Goal: Transaction & Acquisition: Purchase product/service

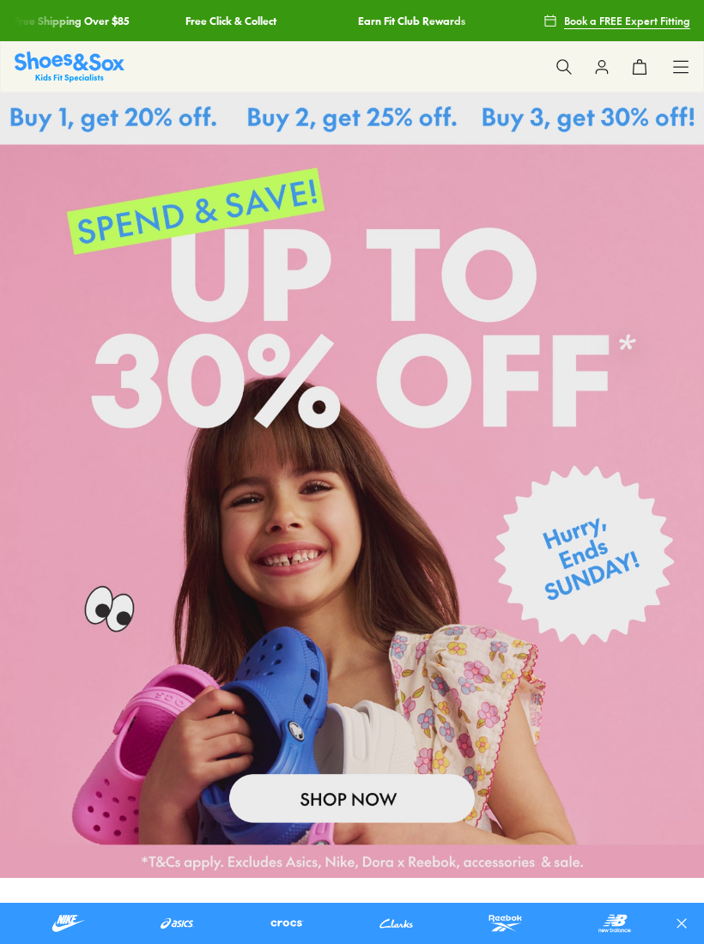
click at [691, 59] on div "Shop All Shop All Shop All Up to 30% off New Arrivals Online Only Best Sellers …" at bounding box center [352, 66] width 704 height 51
click at [681, 63] on icon at bounding box center [680, 66] width 17 height 17
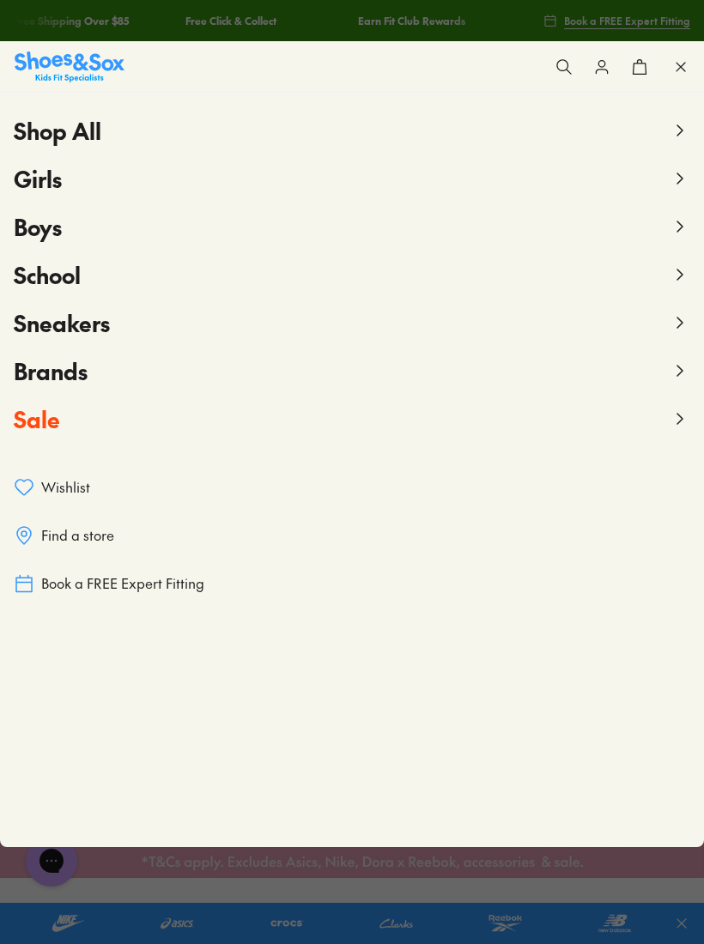
click at [44, 178] on span "Girls" at bounding box center [38, 178] width 48 height 31
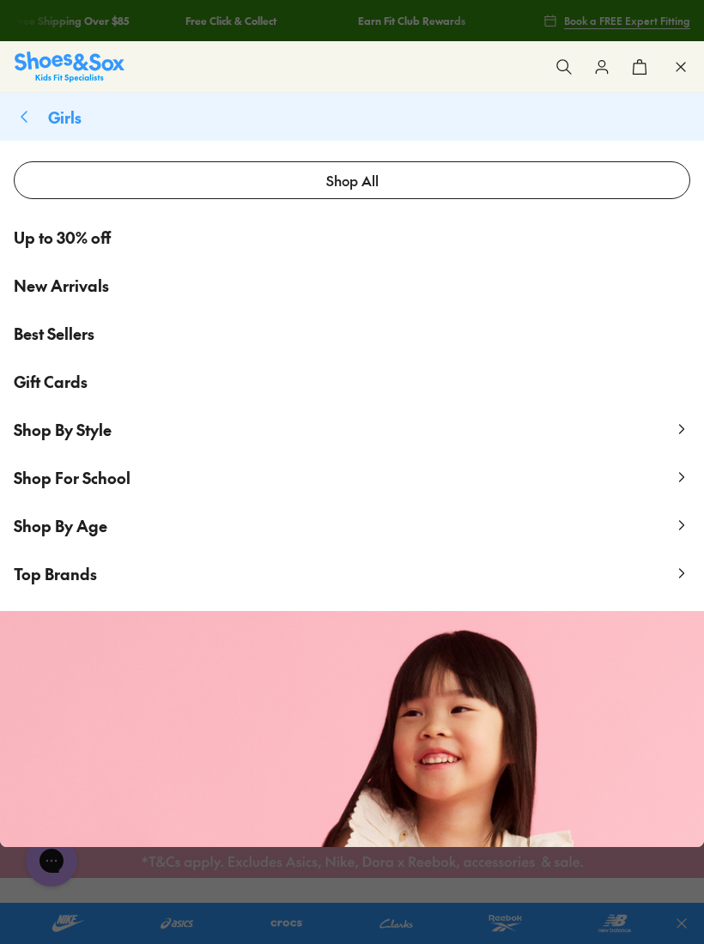
click at [673, 522] on icon at bounding box center [681, 525] width 17 height 17
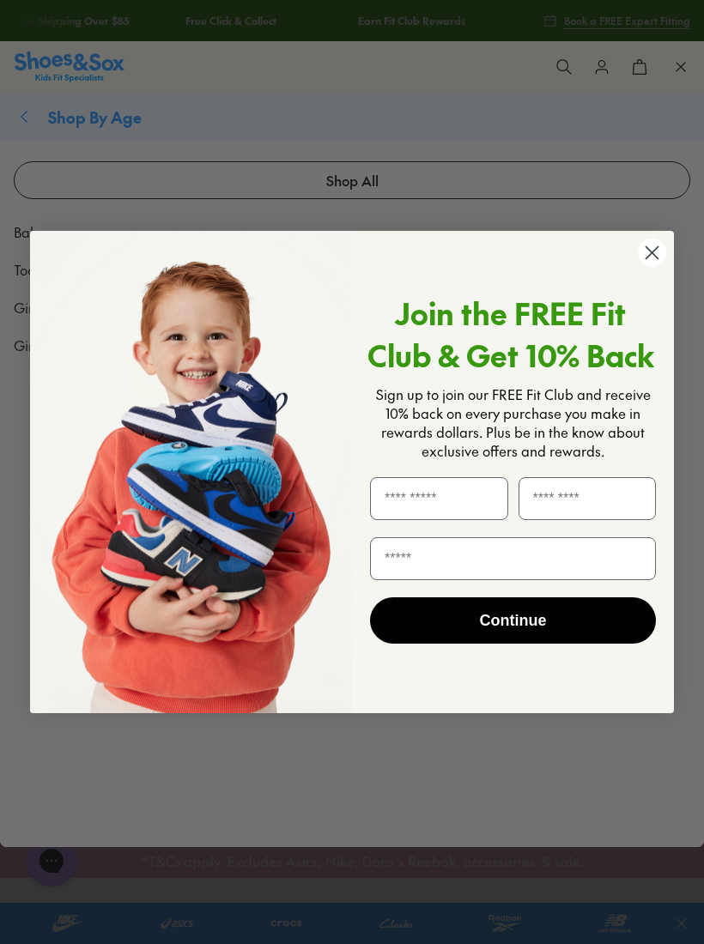
click at [31, 275] on img "POPUP Form" at bounding box center [191, 472] width 322 height 483
click at [647, 266] on circle "Close dialog" at bounding box center [651, 253] width 28 height 28
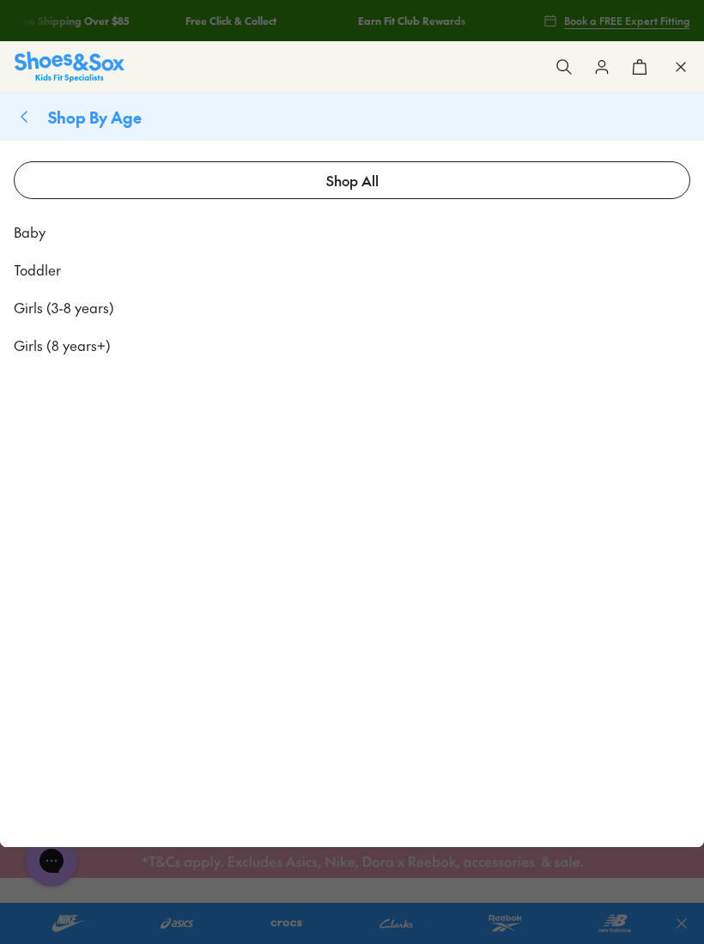
click at [27, 270] on span "Toddler" at bounding box center [37, 269] width 47 height 21
click at [45, 269] on span "Toddler" at bounding box center [37, 269] width 47 height 21
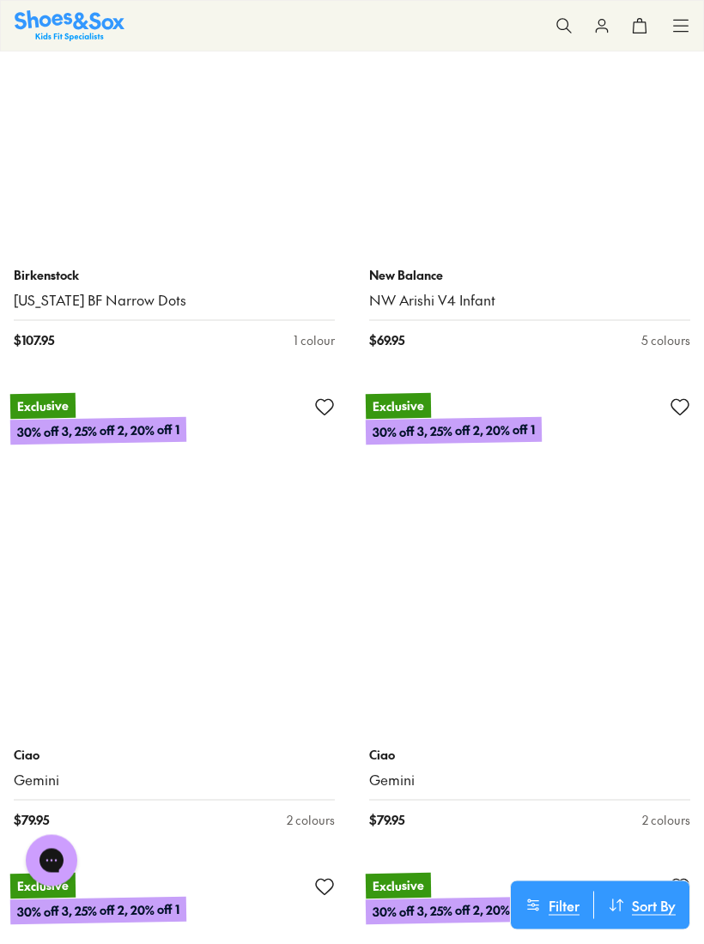
scroll to position [3637, 0]
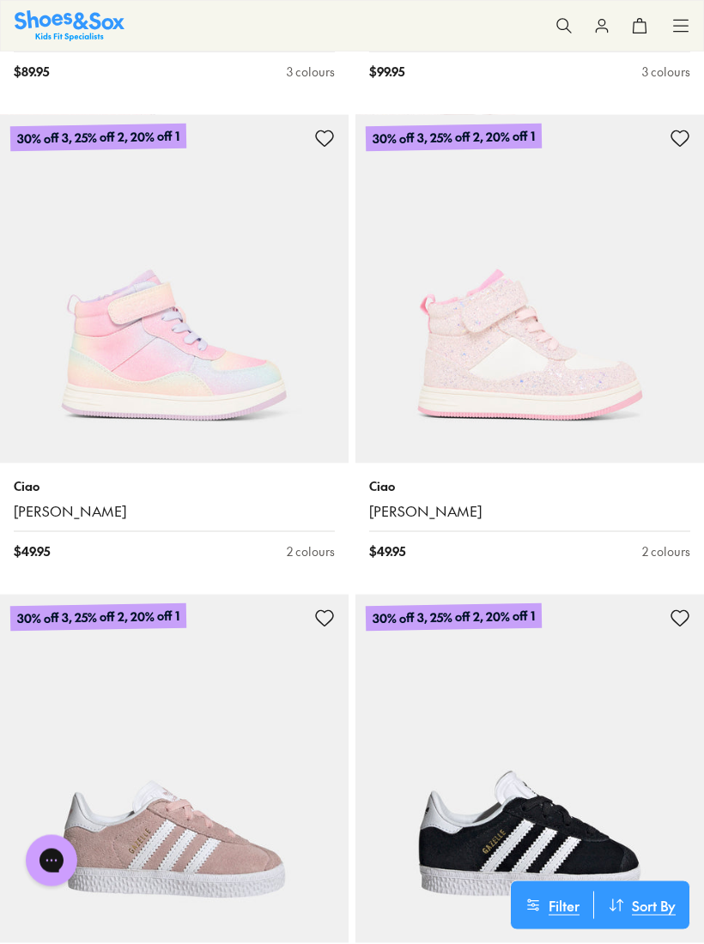
scroll to position [44161, 0]
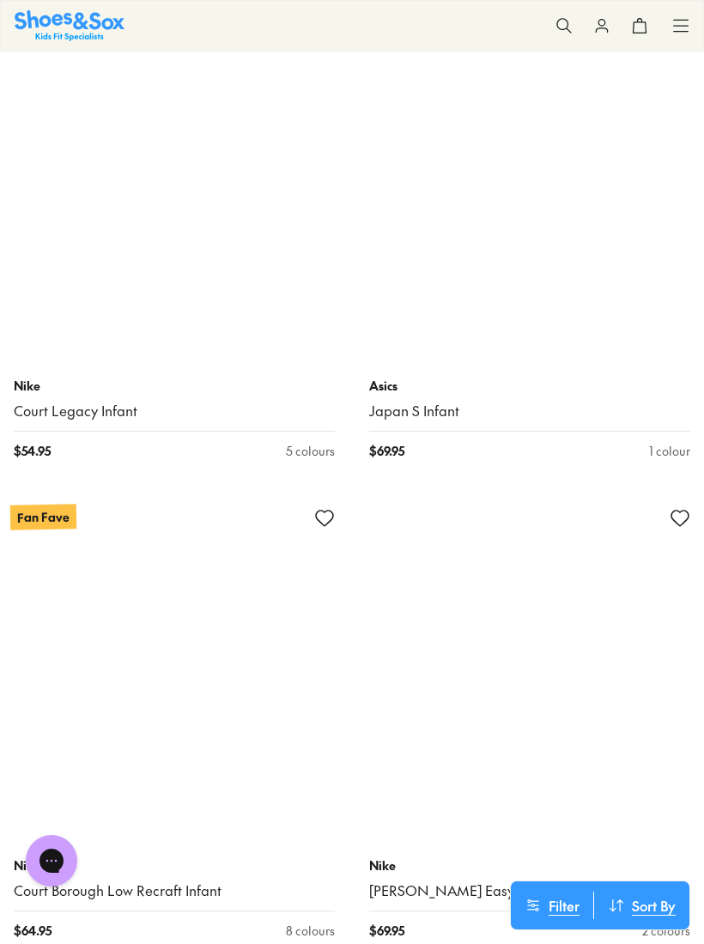
scroll to position [60453, 0]
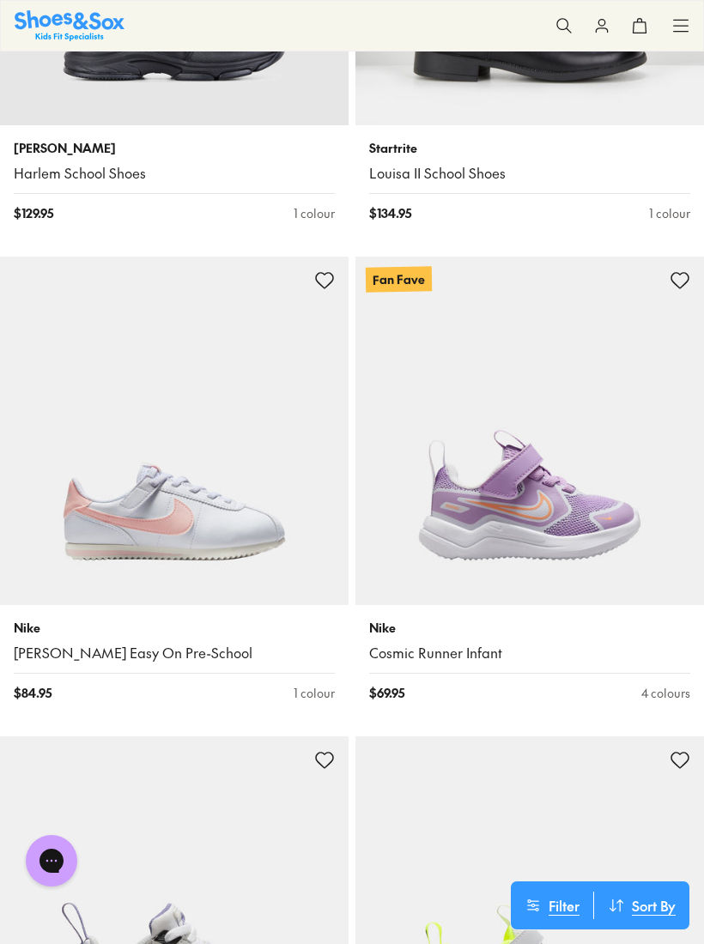
scroll to position [72300, 0]
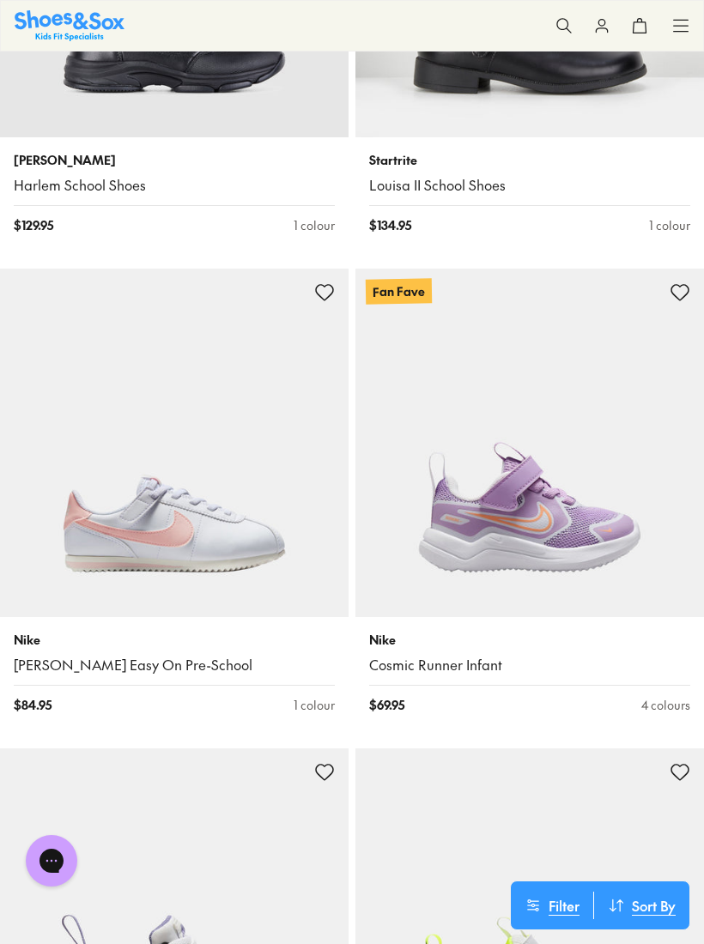
click at [682, 30] on icon at bounding box center [680, 25] width 17 height 17
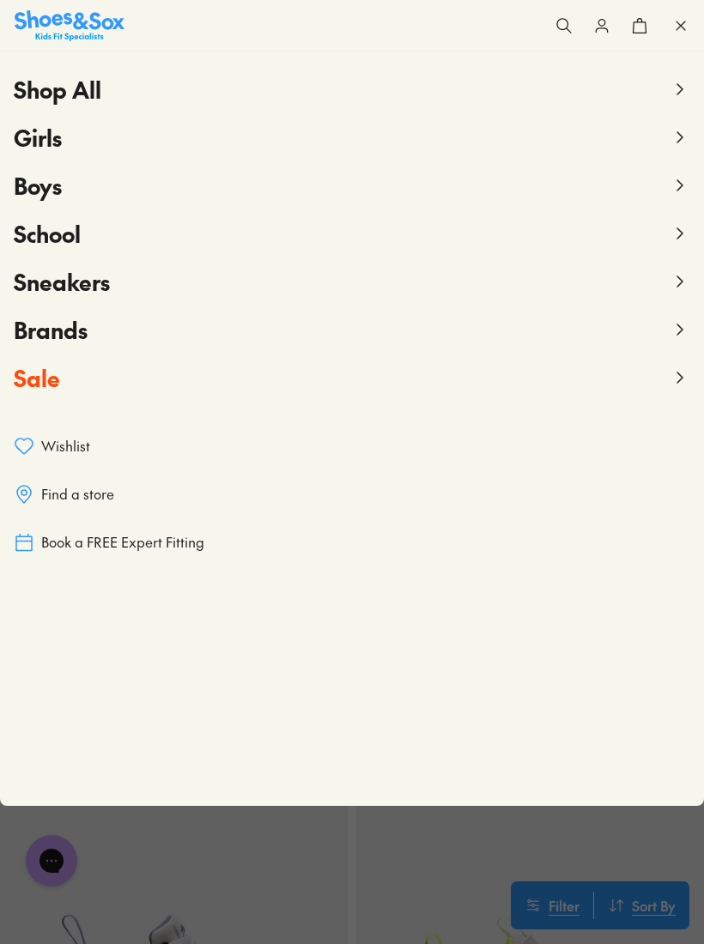
click at [57, 137] on span "Girls" at bounding box center [38, 137] width 48 height 31
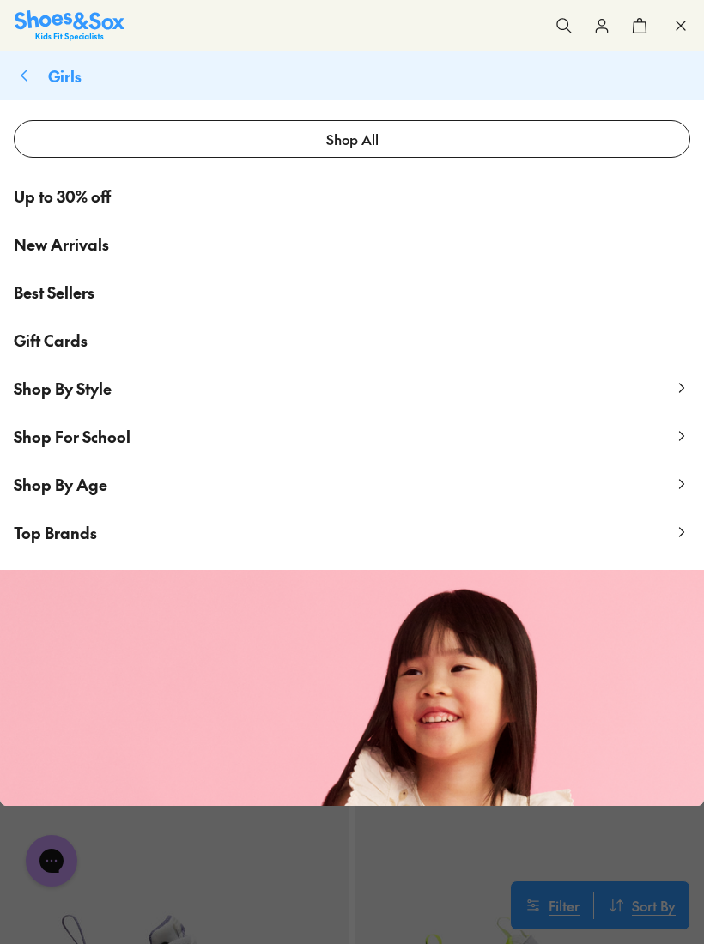
click at [42, 477] on span "Shop By Age" at bounding box center [61, 484] width 94 height 21
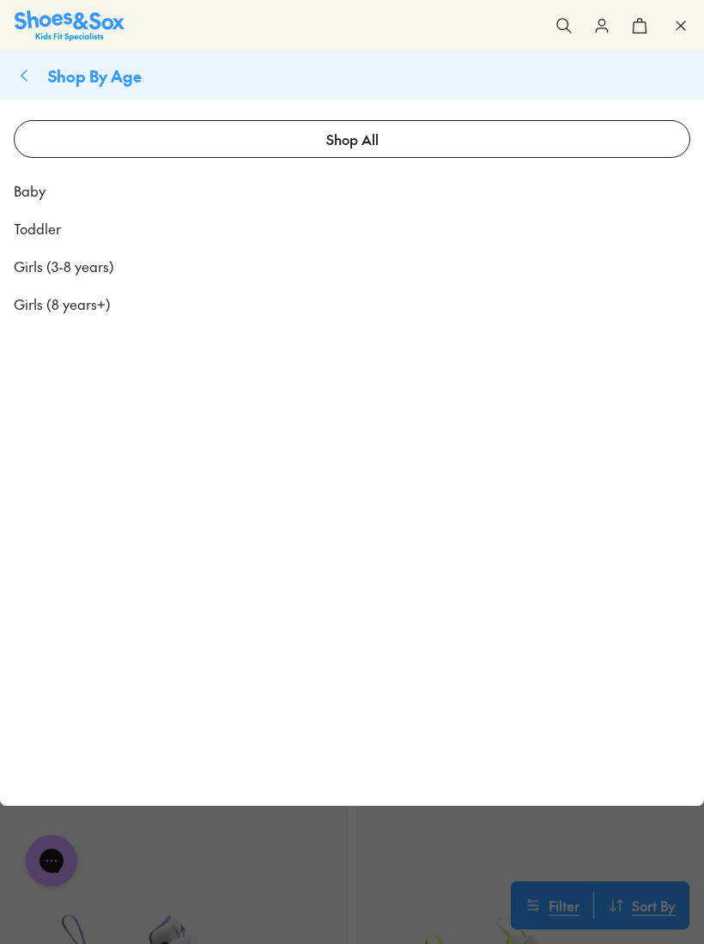
click at [38, 233] on span "Toddler" at bounding box center [37, 228] width 47 height 21
click at [47, 234] on span "Toddler" at bounding box center [37, 228] width 47 height 21
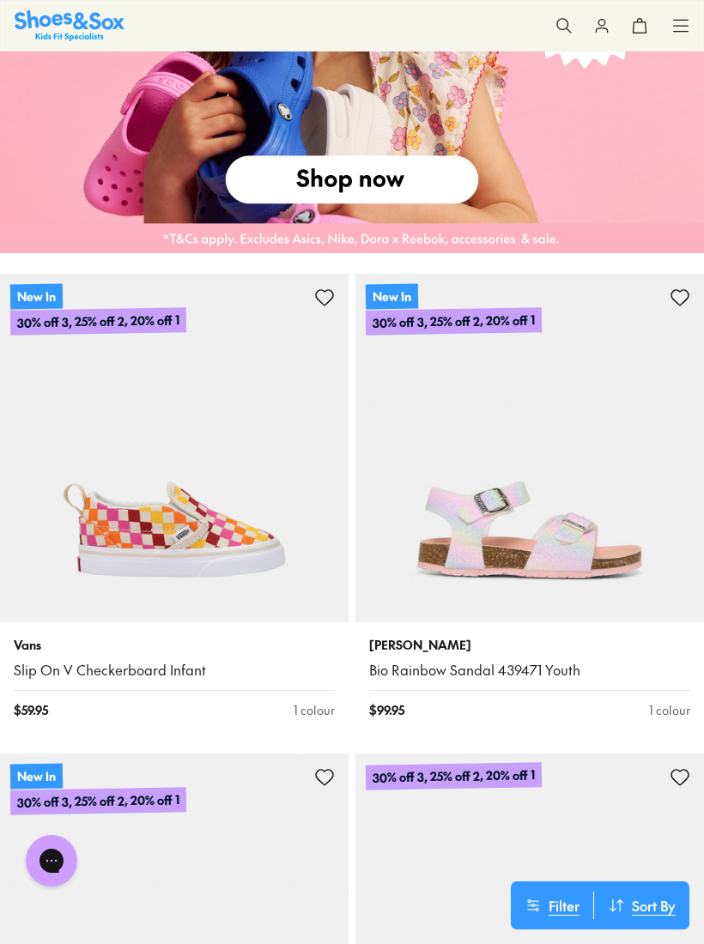
scroll to position [1761, 0]
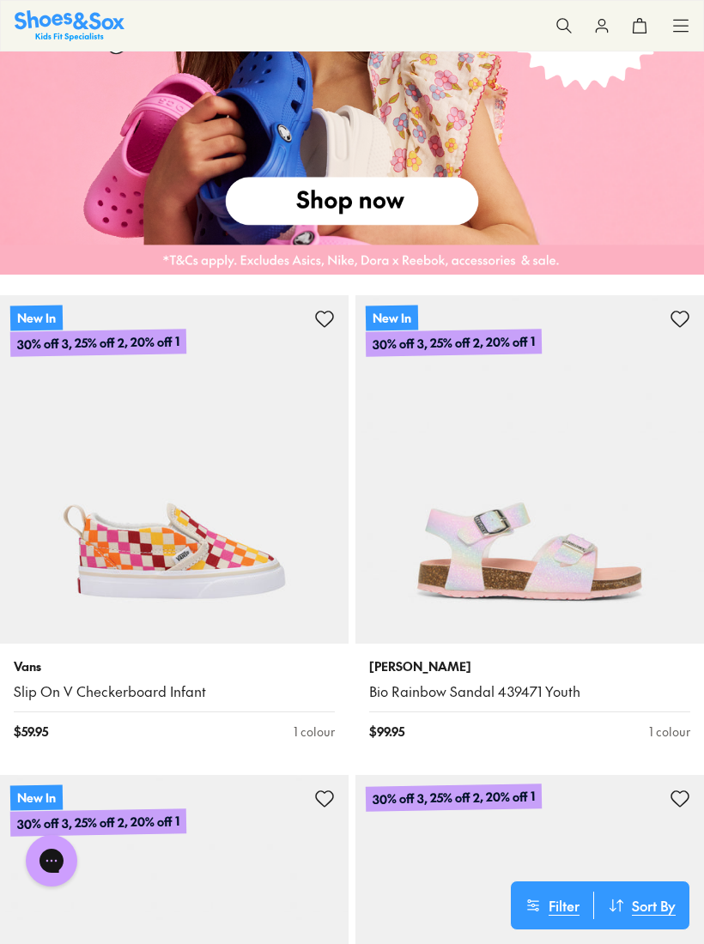
click at [560, 30] on icon at bounding box center [563, 25] width 17 height 17
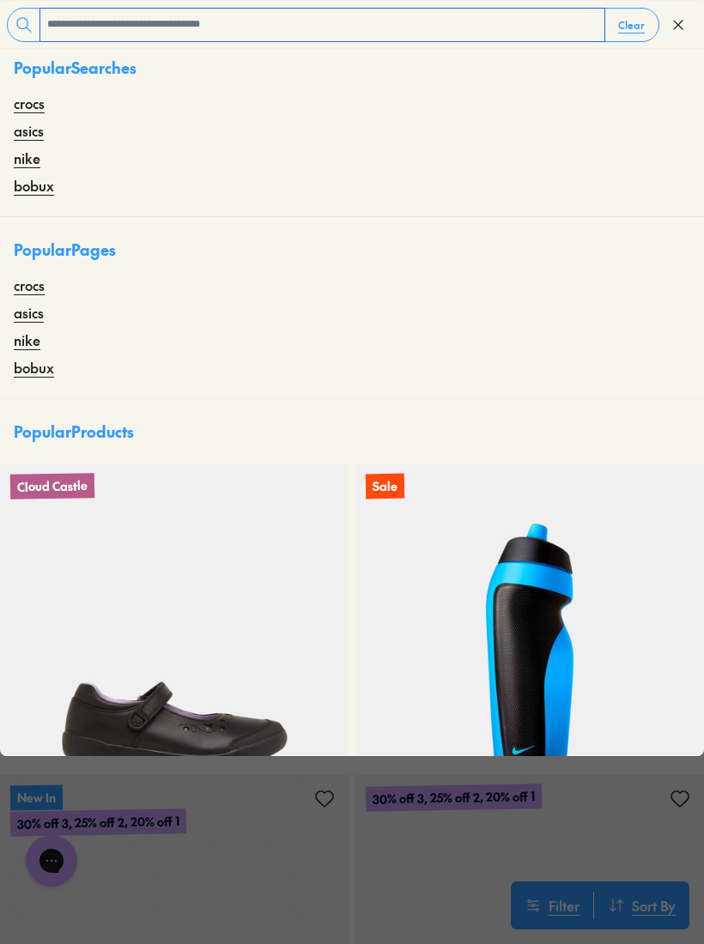
click at [84, 26] on input "text" at bounding box center [322, 25] width 564 height 33
click at [24, 156] on link "nike" at bounding box center [27, 158] width 27 height 21
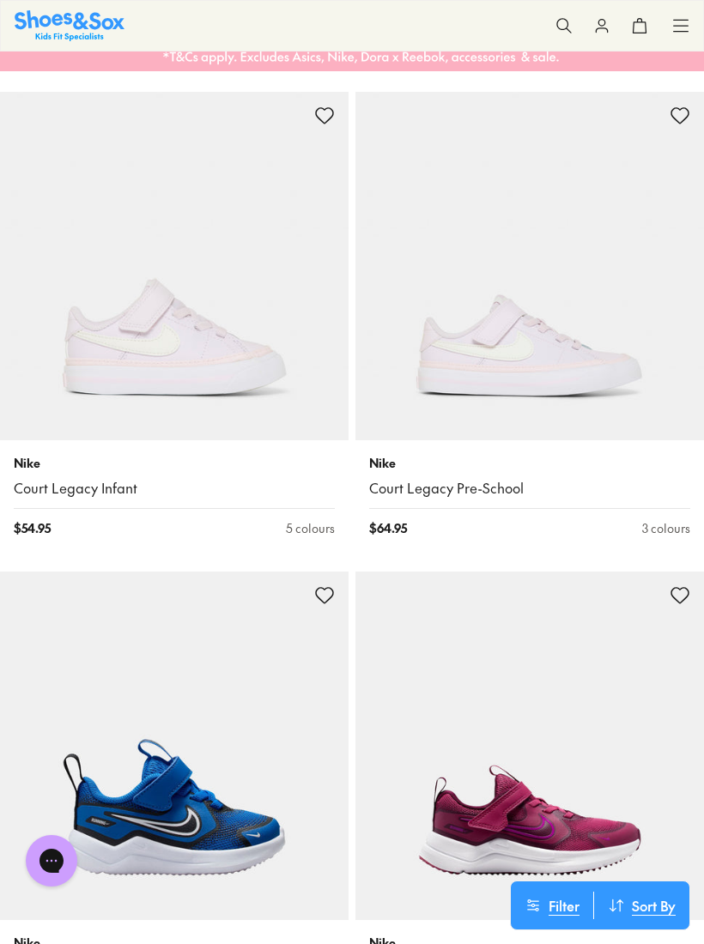
scroll to position [1928, 0]
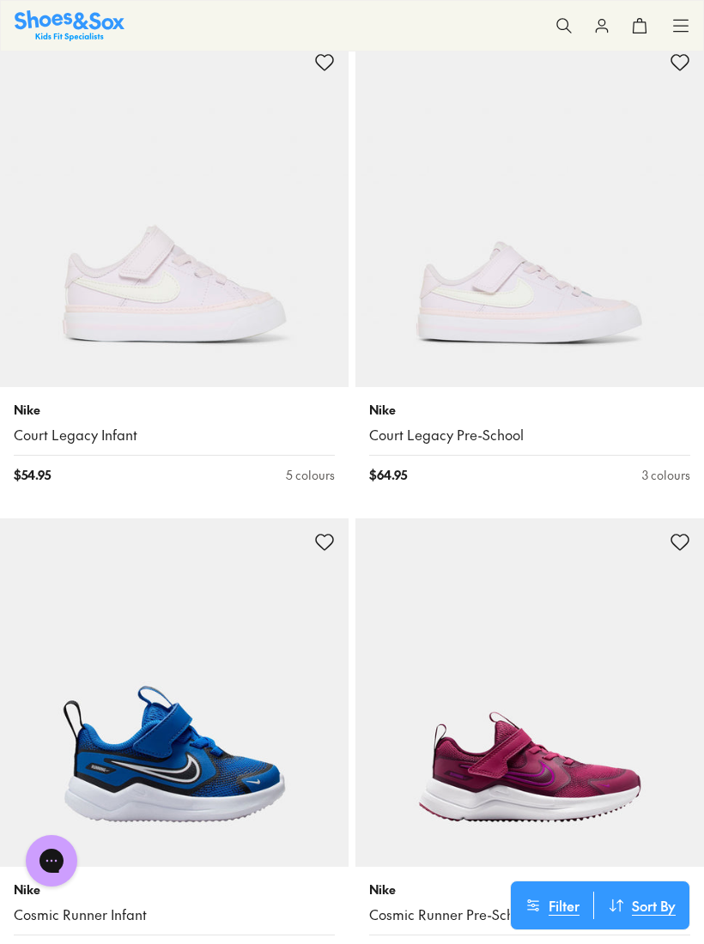
click at [106, 306] on img at bounding box center [174, 213] width 348 height 348
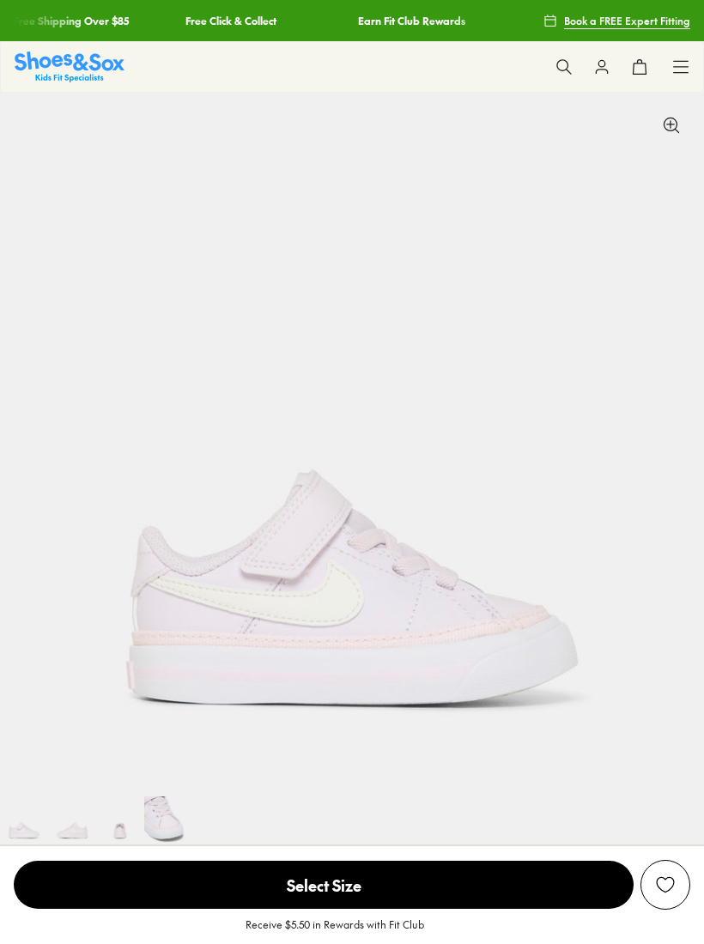
select select "*"
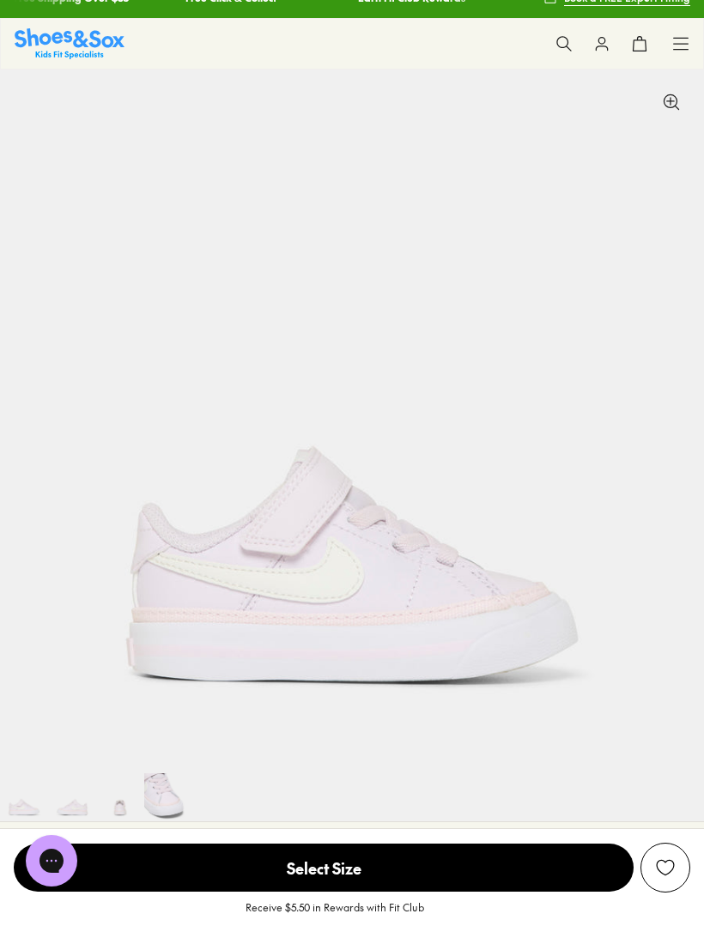
click at [560, 41] on icon at bounding box center [563, 43] width 17 height 17
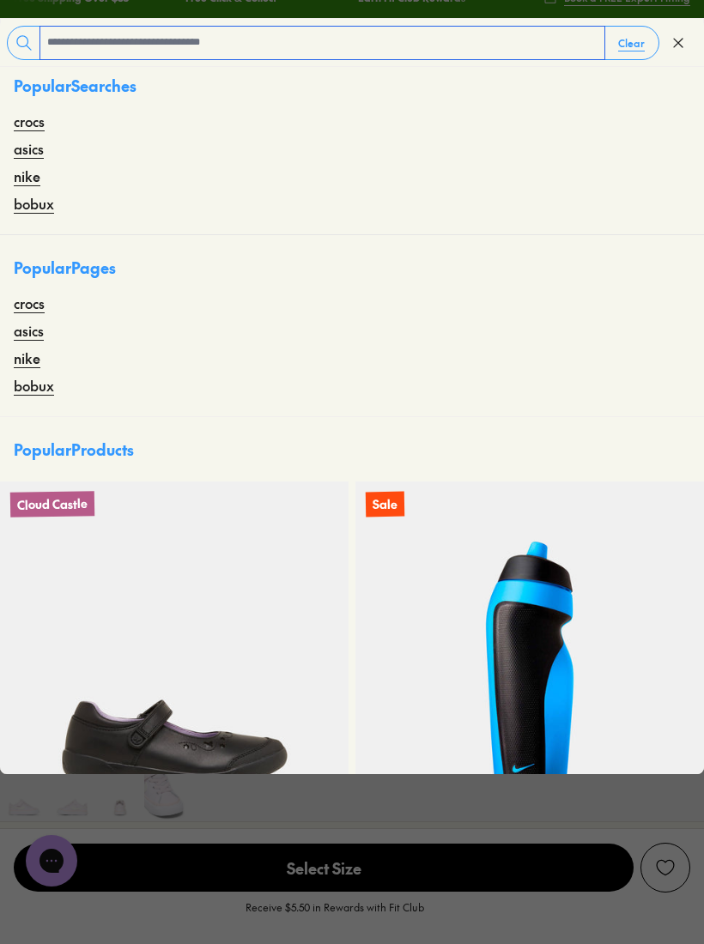
click at [82, 42] on input "text" at bounding box center [322, 43] width 564 height 33
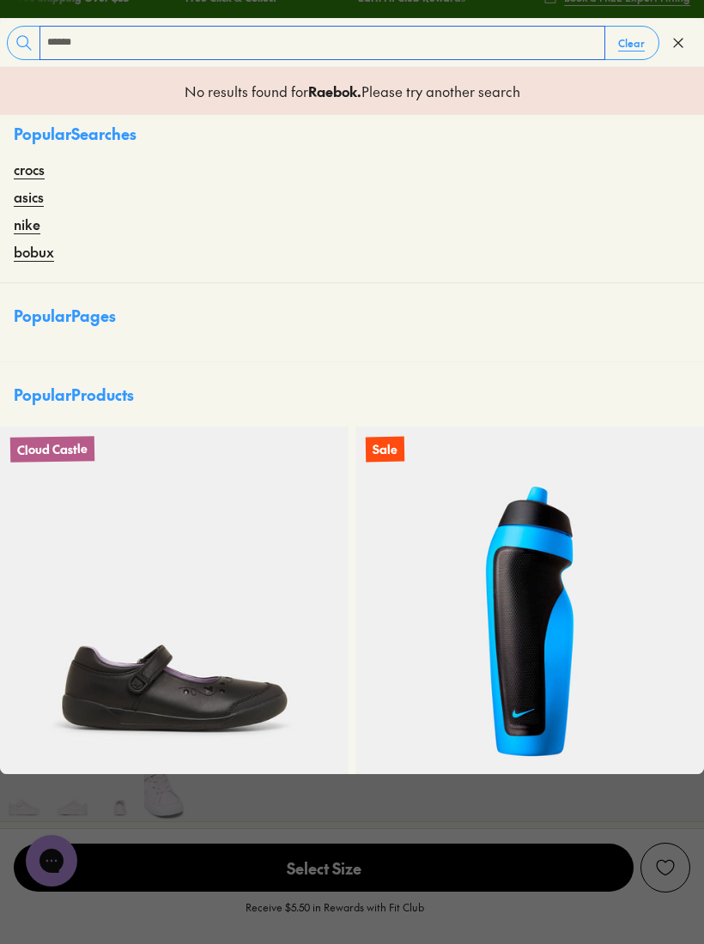
type input "******"
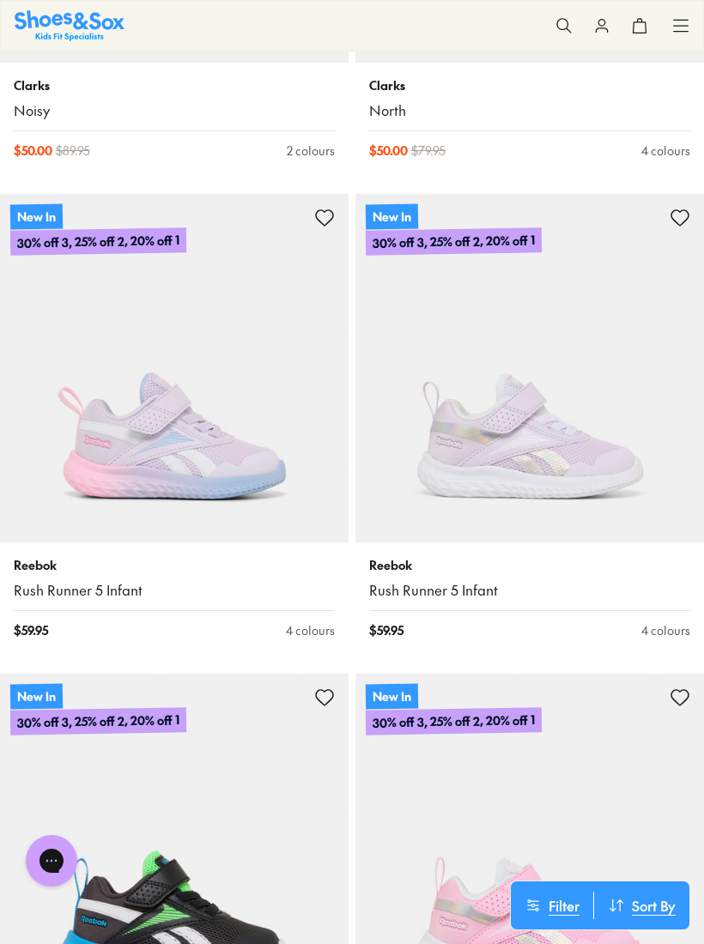
scroll to position [2754, 0]
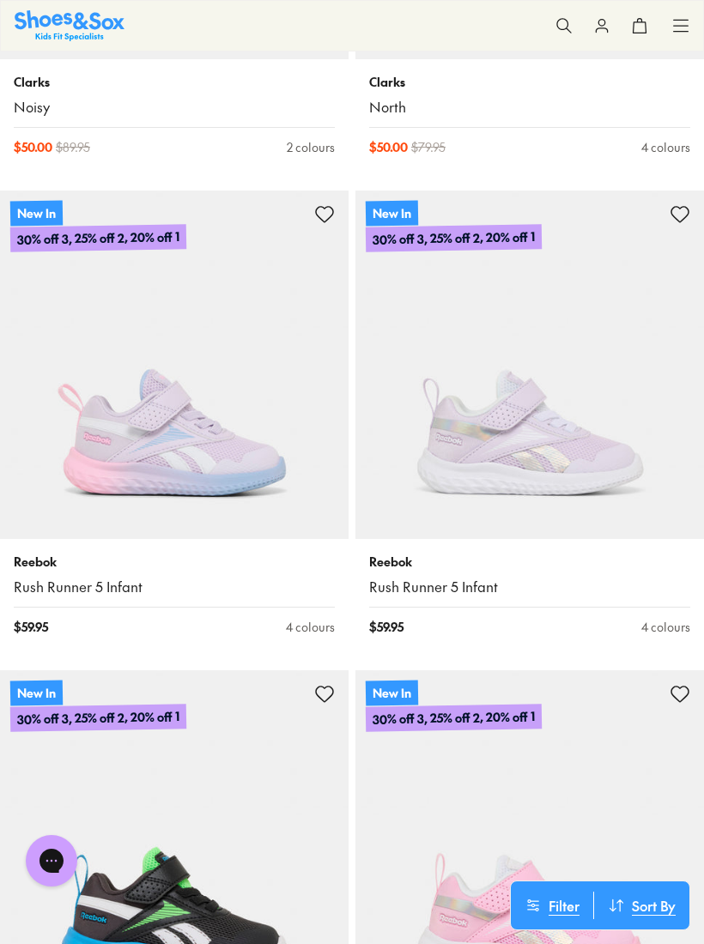
click at [81, 411] on img at bounding box center [174, 364] width 348 height 348
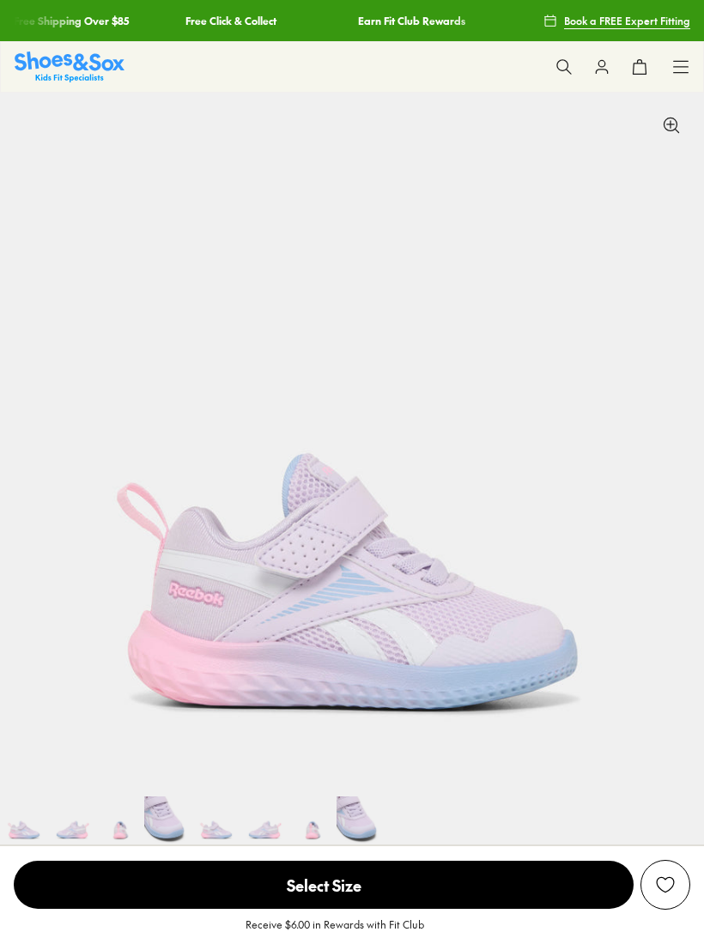
select select "*"
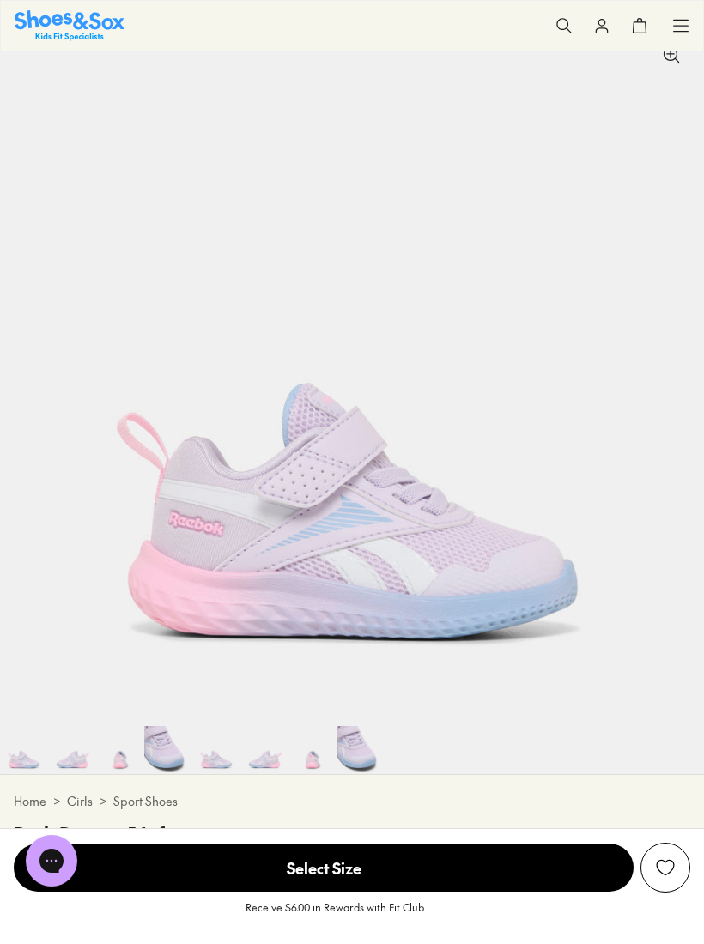
click at [212, 742] on img at bounding box center [216, 750] width 48 height 48
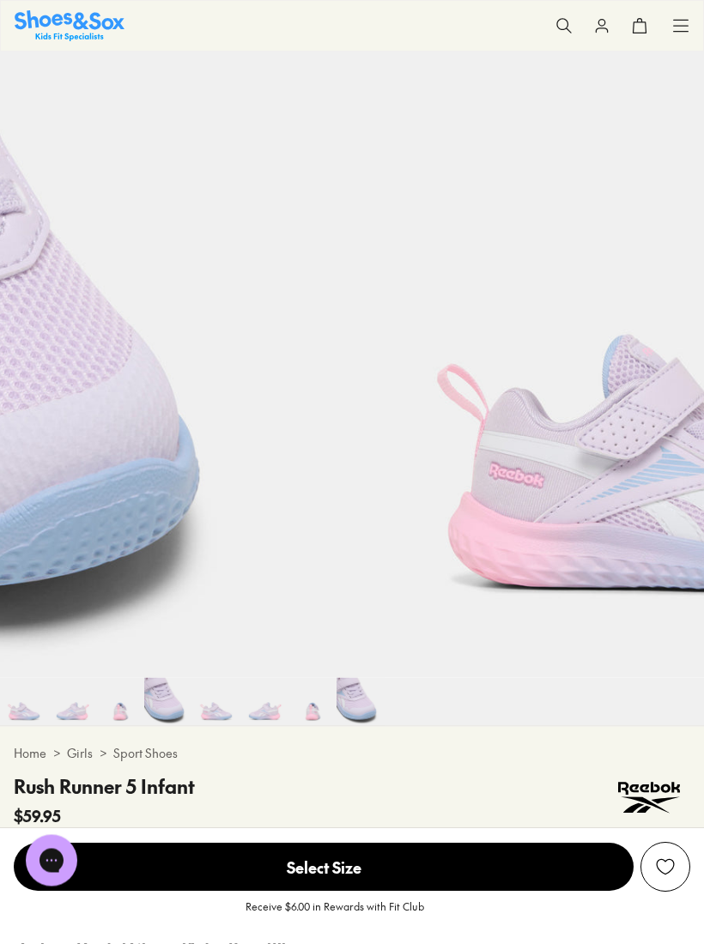
scroll to position [0, 2814]
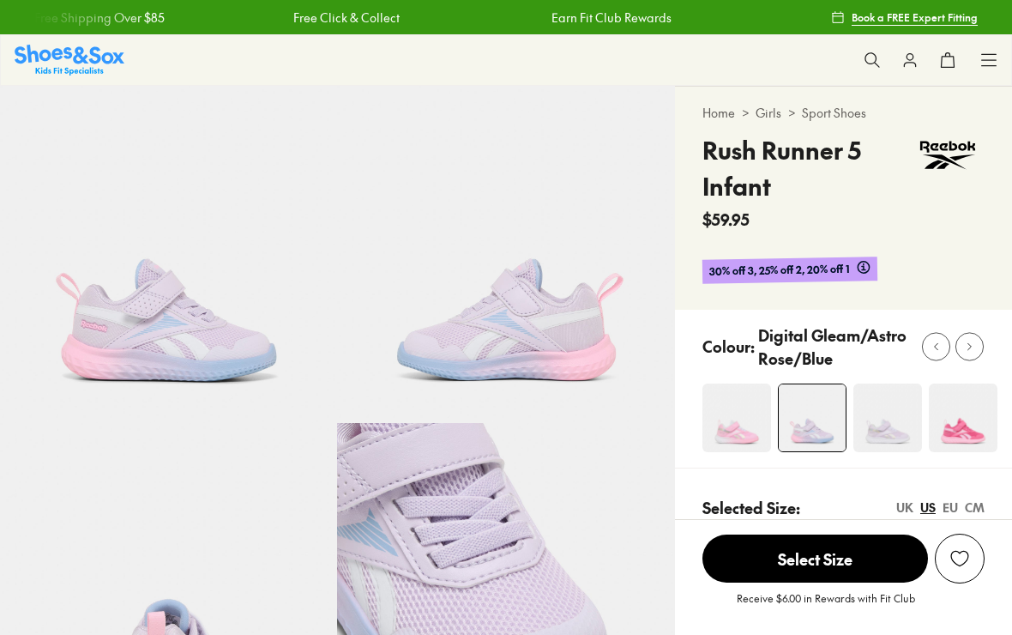
select select "*"
